Goal: Task Accomplishment & Management: Use online tool/utility

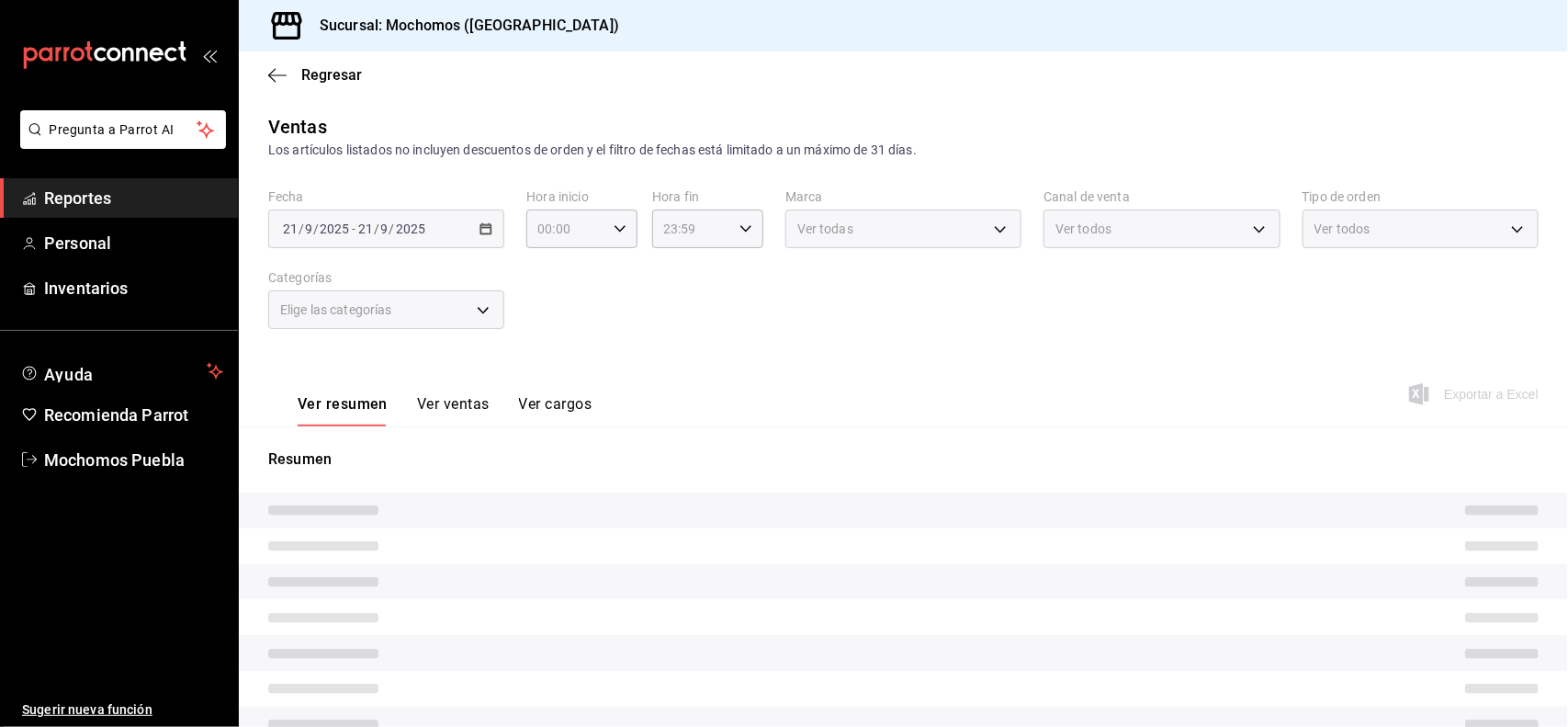
type input "5e983478-fc85-4db5-949c-195bc59d9017,c3aed2d8-39ed-4743-9fb8-fb39105a1447,311a7…"
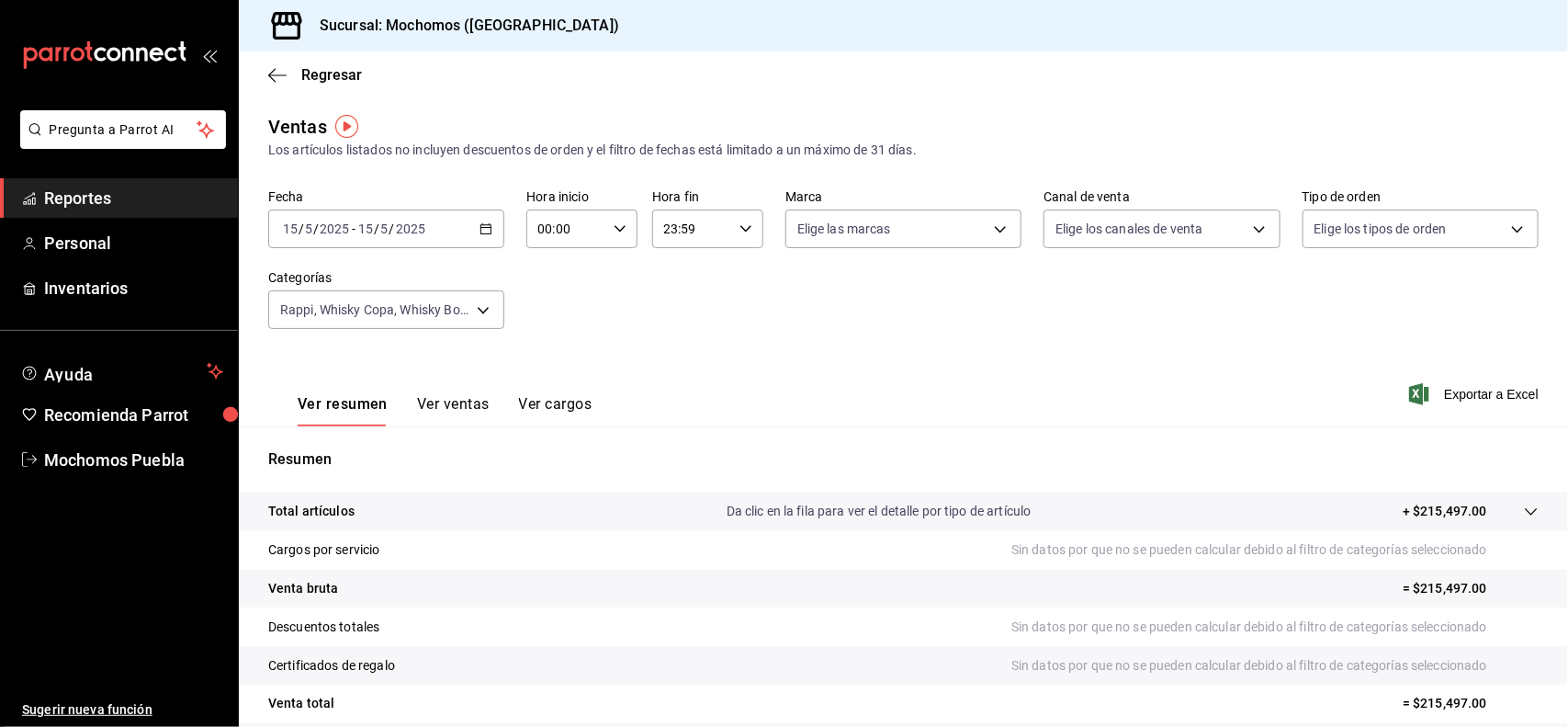
click at [479, 230] on icon "button" at bounding box center [486, 229] width 13 height 13
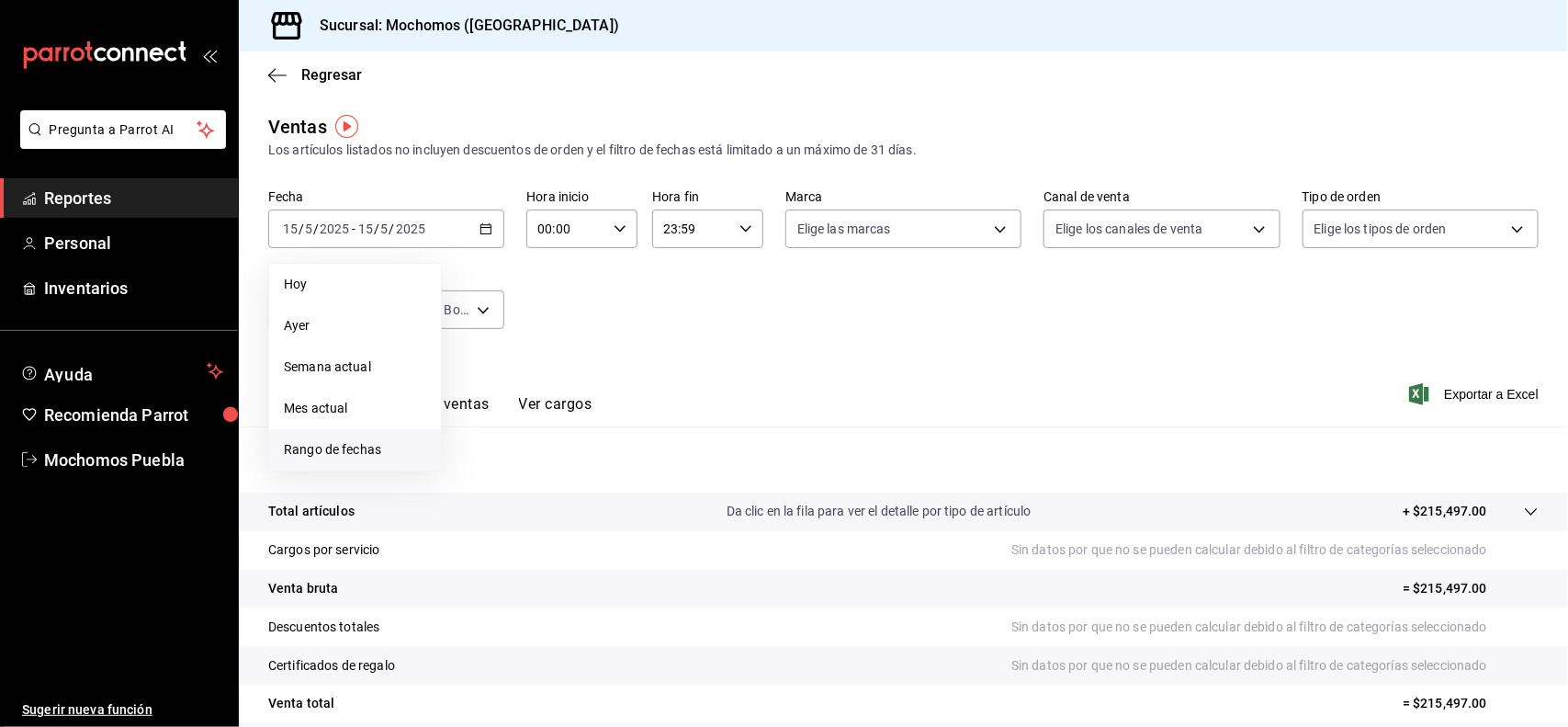
click at [377, 449] on span "Rango de fechas" at bounding box center [355, 450] width 143 height 19
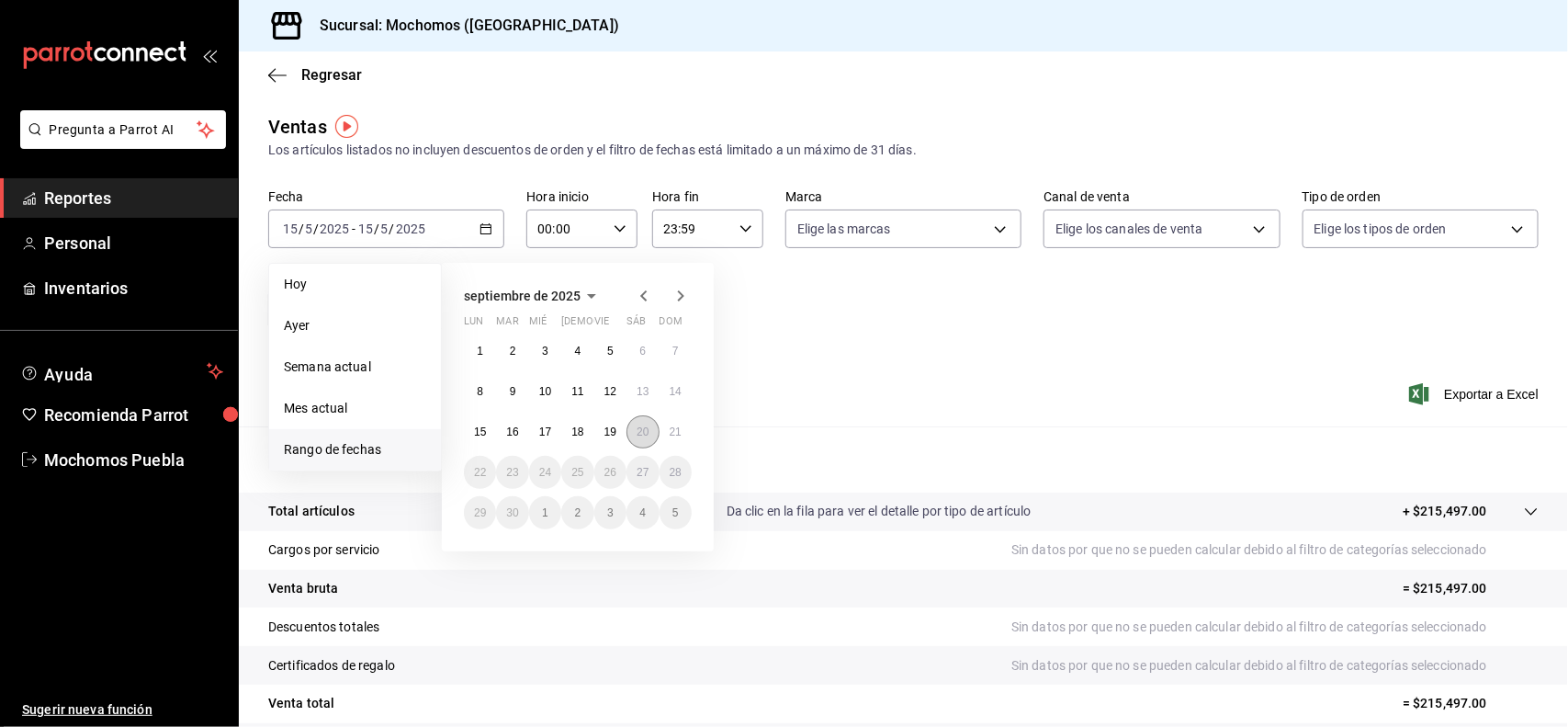
click at [637, 421] on button "20" at bounding box center [642, 432] width 32 height 33
click at [677, 437] on abbr "21" at bounding box center [676, 432] width 12 height 13
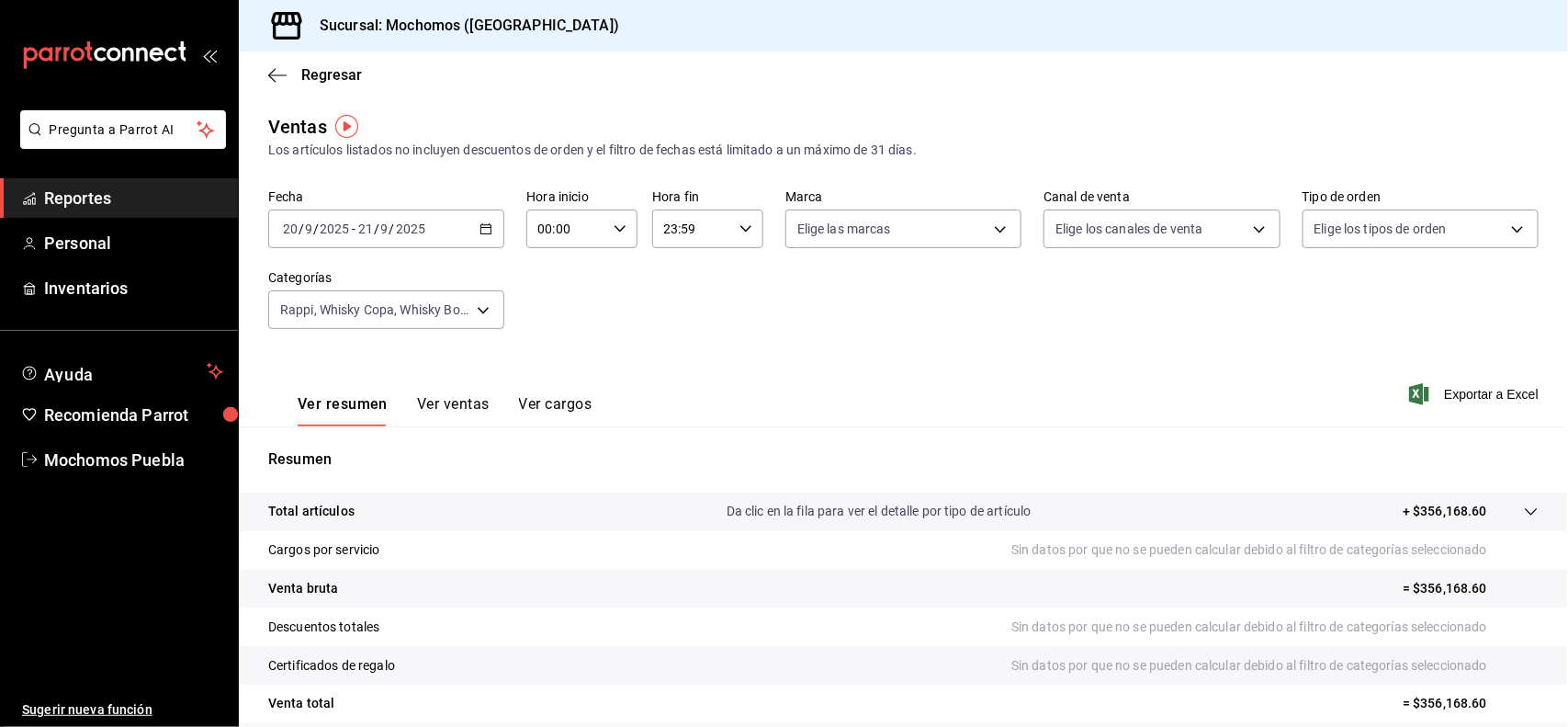
click at [611, 239] on div "00:00 Hora inicio" at bounding box center [582, 229] width 111 height 39
click at [554, 274] on span "00" at bounding box center [551, 275] width 26 height 15
click at [552, 263] on span "05" at bounding box center [551, 267] width 26 height 15
type input "05:00"
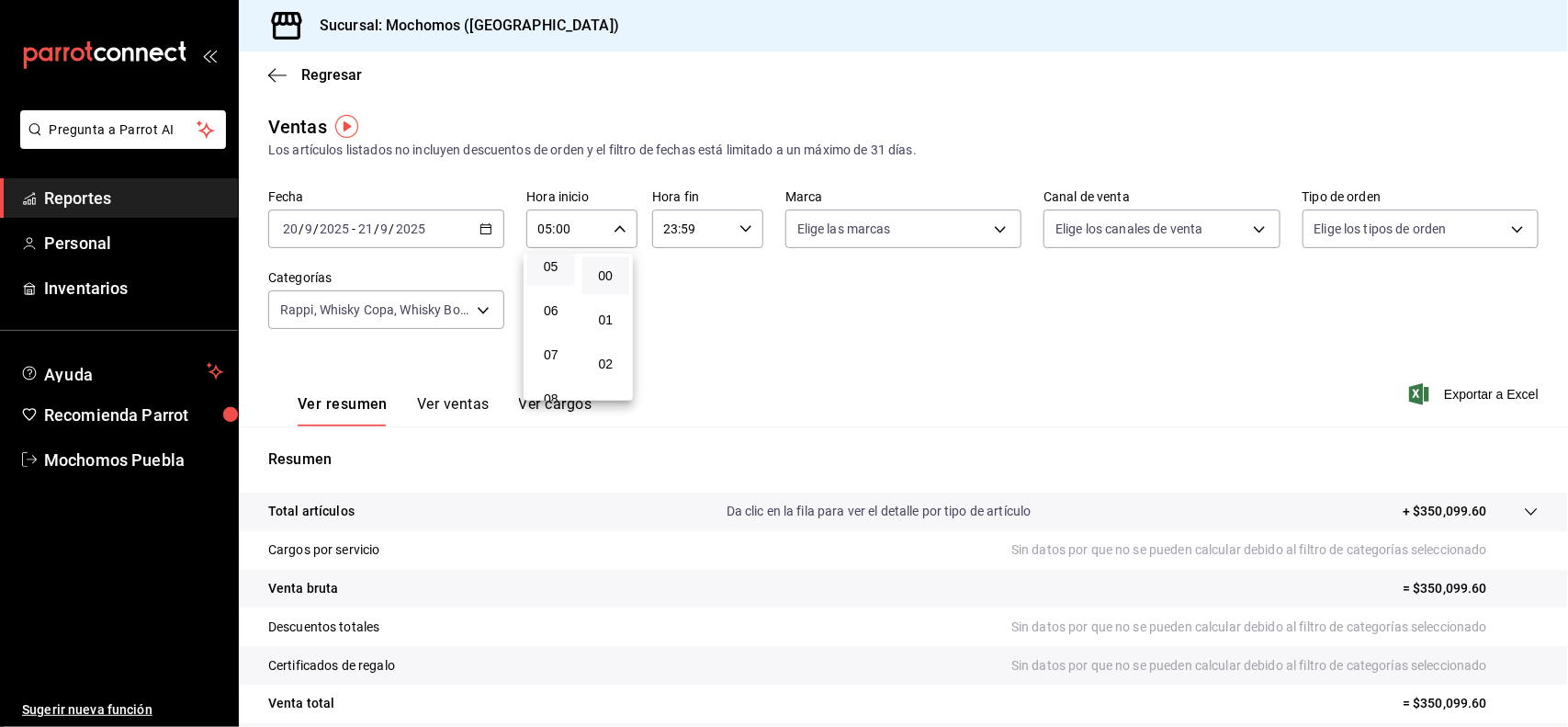
click at [719, 239] on div at bounding box center [784, 364] width 1568 height 727
click at [721, 235] on input "23:59" at bounding box center [692, 229] width 80 height 37
click at [671, 300] on button "21" at bounding box center [676, 313] width 48 height 37
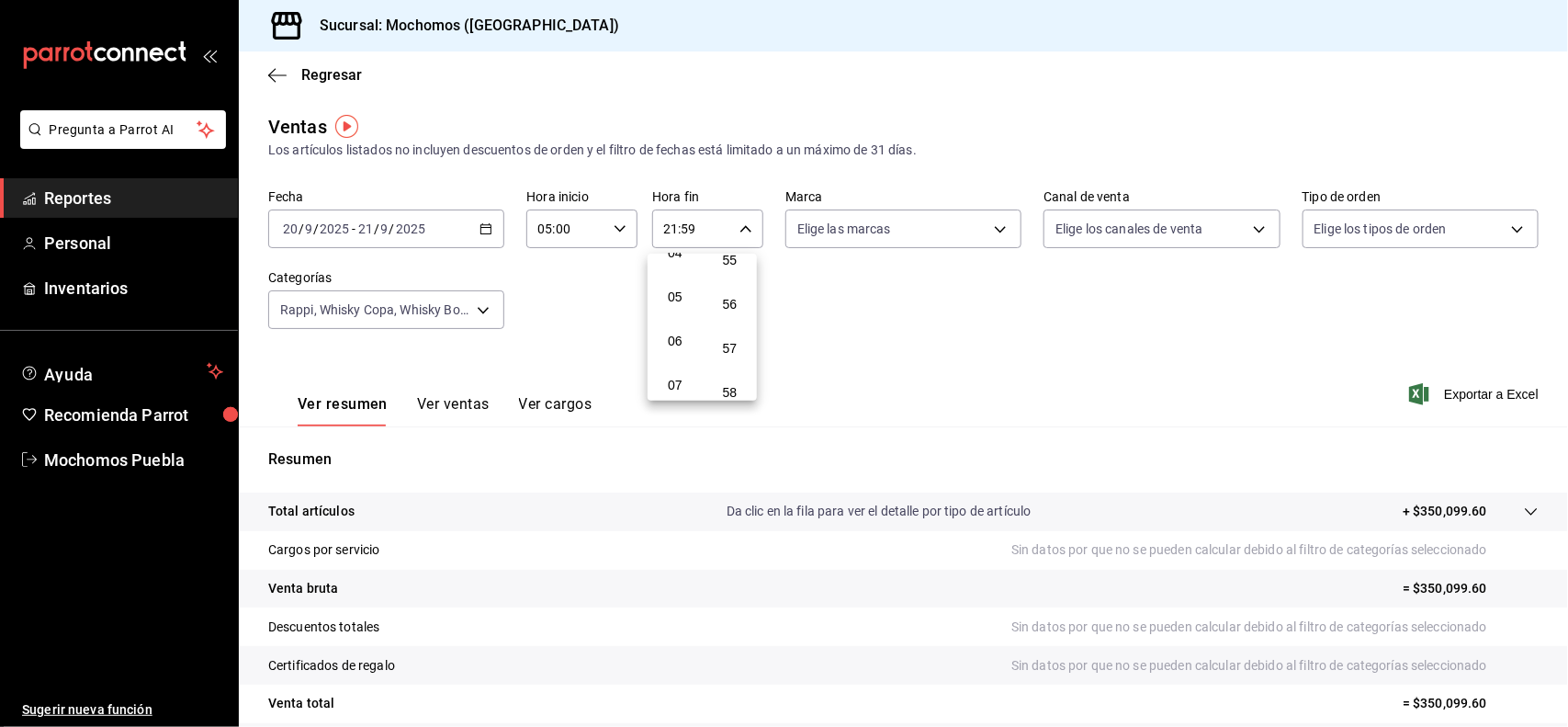
click at [671, 300] on button "05" at bounding box center [676, 297] width 48 height 37
type input "05:59"
drag, startPoint x: 1564, startPoint y: 303, endPoint x: 1549, endPoint y: 456, distance: 153.7
click at [1549, 456] on div at bounding box center [784, 364] width 1568 height 727
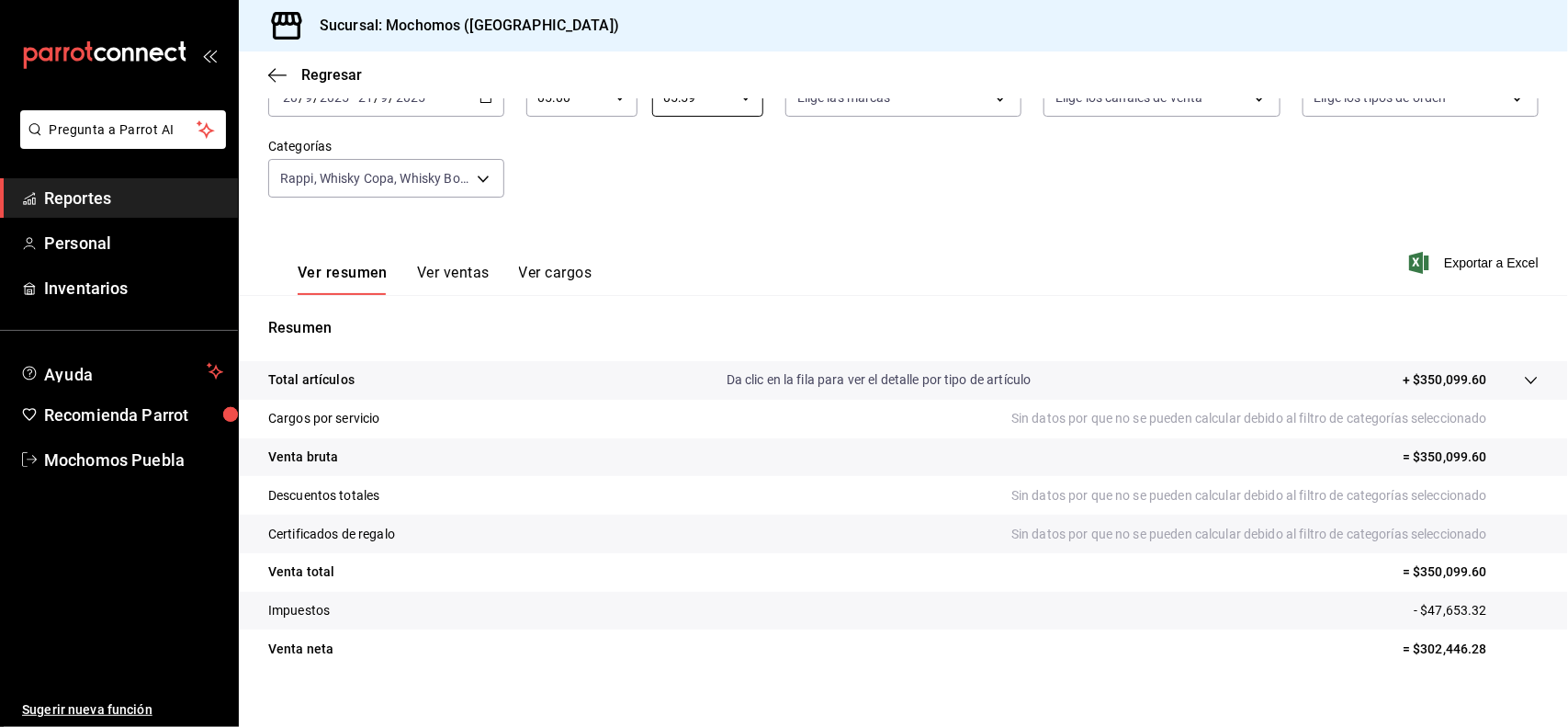
scroll to position [146, 0]
